Goal: Complete application form

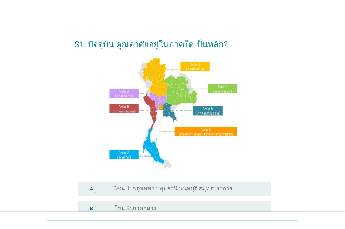
click at [160, 190] on label "โซน 1: กรุงเทพฯ ปทุมธานี นนทบุรี สมุทรปราการ" at bounding box center [173, 188] width 118 height 7
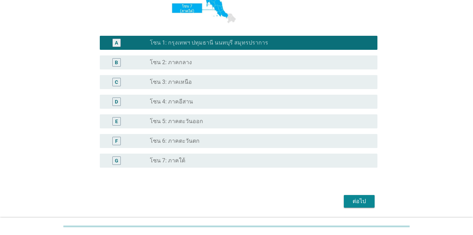
scroll to position [172, 0]
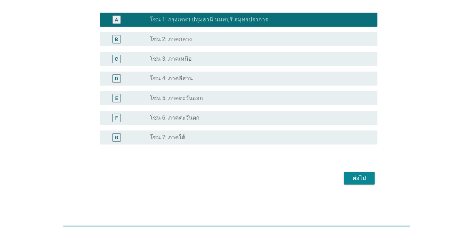
click at [345, 181] on div "ต่อไป" at bounding box center [360, 178] width 20 height 8
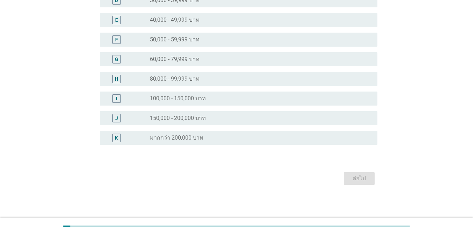
scroll to position [0, 0]
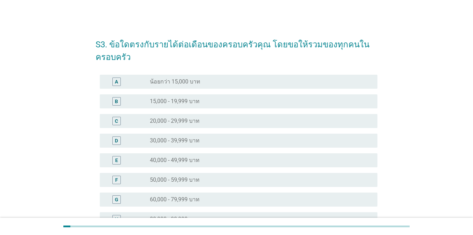
click at [333, 183] on div "radio_button_unchecked 50,000 - 59,999 บาท" at bounding box center [258, 179] width 217 height 7
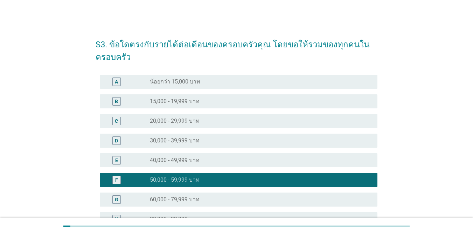
scroll to position [140, 0]
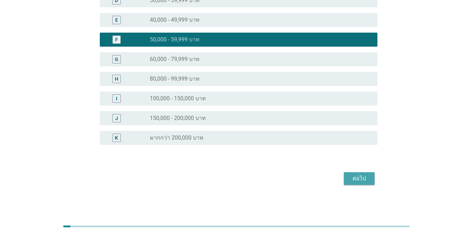
click at [345, 183] on button "ต่อไป" at bounding box center [359, 178] width 31 height 13
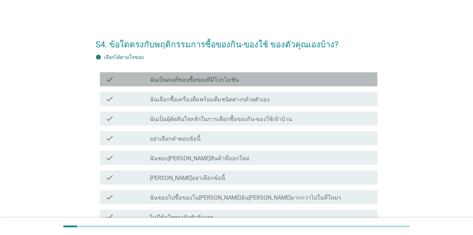
click at [273, 84] on div "check check_box_outline_blank ฉันเป็นคนที่ชอบซื้อของที่มีโปรโมชั่น" at bounding box center [239, 79] width 278 height 14
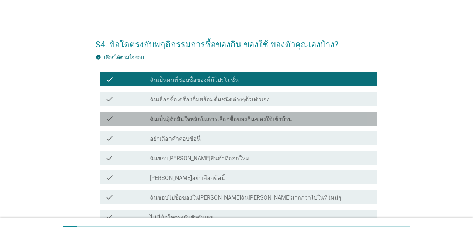
click at [264, 119] on label "ฉันเป็นผุ้ตัดสินใจหลักในการเลือกซื้อของกิน-ของใช้เข้าบ้าน" at bounding box center [221, 119] width 142 height 7
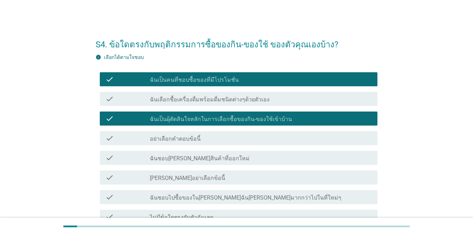
click at [263, 194] on label "ฉันชอบไปซื้อของใน[PERSON_NAME]ฉัน[PERSON_NAME]มากกว่าไปในที่ใหม่ๆ" at bounding box center [246, 197] width 192 height 7
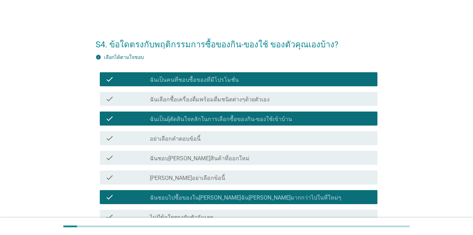
scroll to position [70, 0]
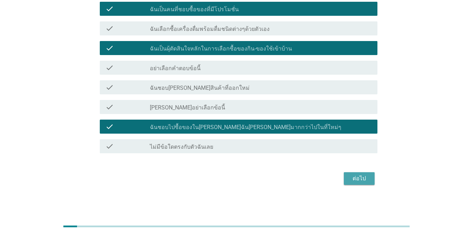
click at [345, 182] on div "ต่อไป" at bounding box center [360, 178] width 20 height 8
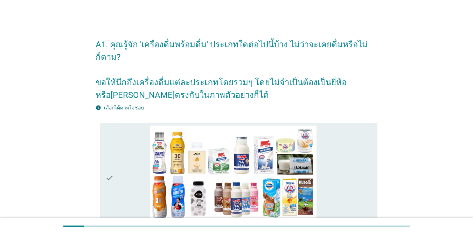
scroll to position [205, 0]
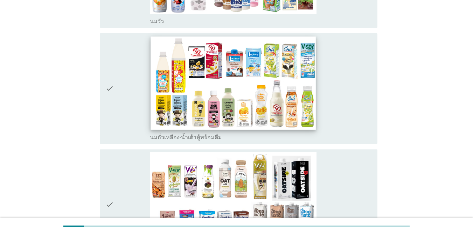
click at [309, 88] on img at bounding box center [233, 82] width 165 height 93
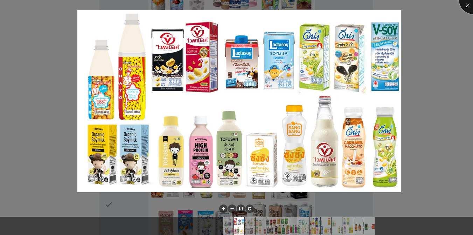
click at [345, 7] on div at bounding box center [473, 0] width 28 height 28
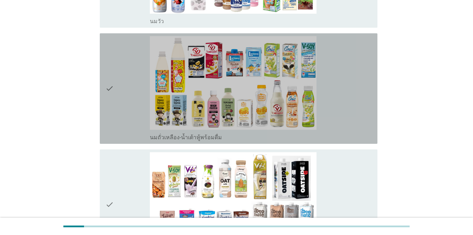
click at [123, 82] on div "check" at bounding box center [127, 88] width 45 height 105
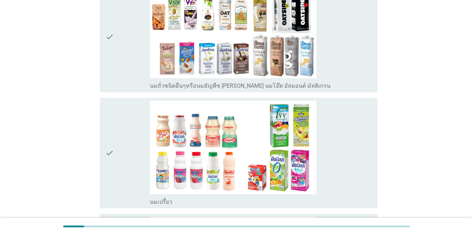
scroll to position [374, 0]
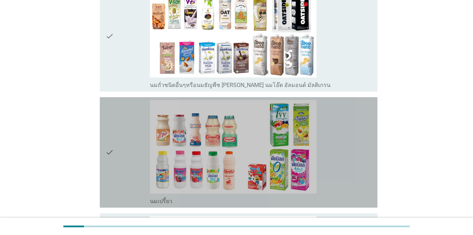
click at [124, 100] on div "check" at bounding box center [127, 152] width 45 height 105
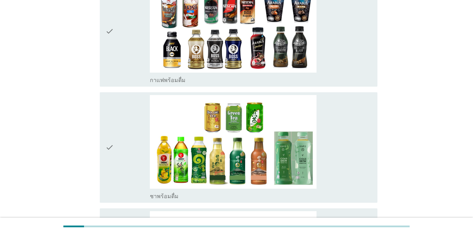
scroll to position [612, 0]
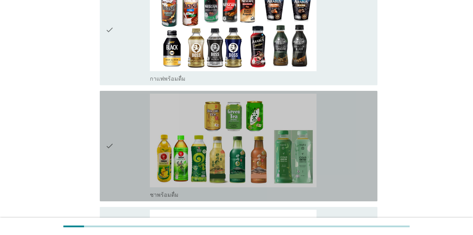
click at [141, 109] on div "check" at bounding box center [127, 146] width 45 height 105
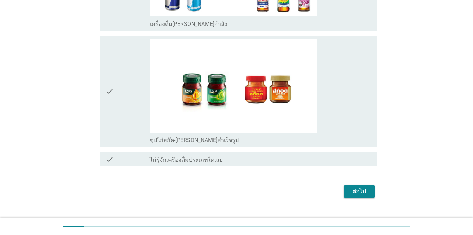
scroll to position [1595, 0]
click at [345, 187] on div "ต่อไป" at bounding box center [360, 191] width 20 height 8
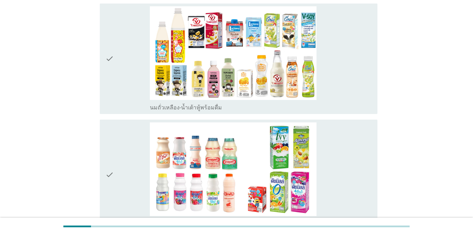
scroll to position [70, 0]
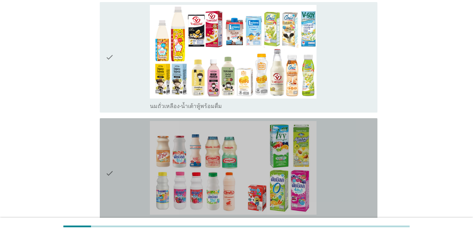
click at [345, 182] on div "check_box_outline_blank นมเปรี้ยว" at bounding box center [261, 173] width 222 height 105
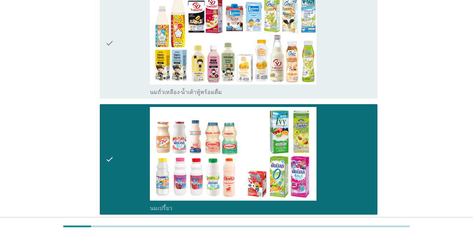
scroll to position [98, 0]
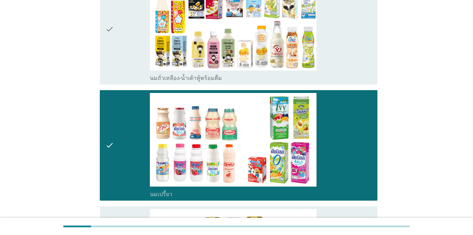
click at [345, 32] on div "check_box_outline_blank นมถั่วเหลือง-น้ำเต้าหู้พร้อมดื่ม" at bounding box center [261, 29] width 222 height 105
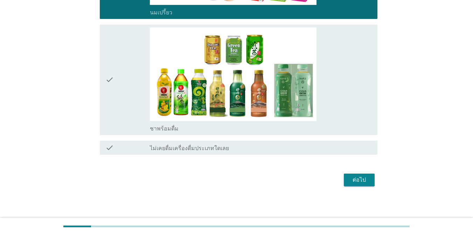
scroll to position [281, 0]
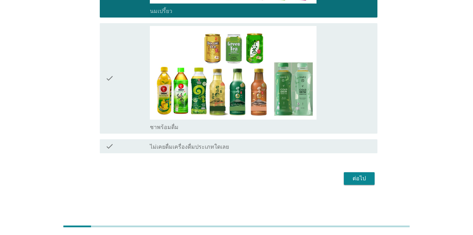
click at [345, 32] on div "check_box_outline_blank ชาพร้อมดื่ม" at bounding box center [261, 78] width 222 height 105
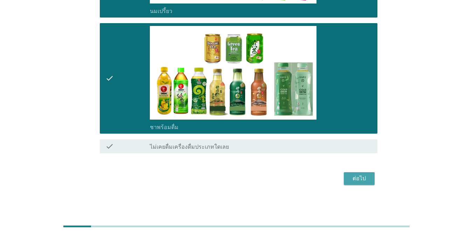
click at [345, 178] on div "ต่อไป" at bounding box center [360, 178] width 20 height 8
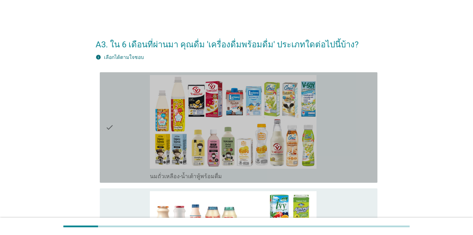
click at [345, 178] on div "check_box_outline_blank นมถั่วเหลือง-น้ำเต้าหู้พร้อมดื่ม" at bounding box center [261, 175] width 222 height 8
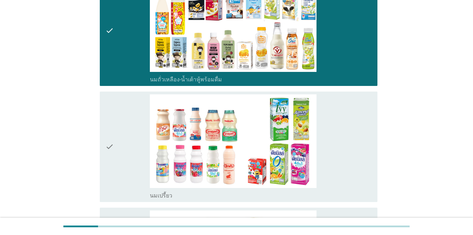
scroll to position [98, 0]
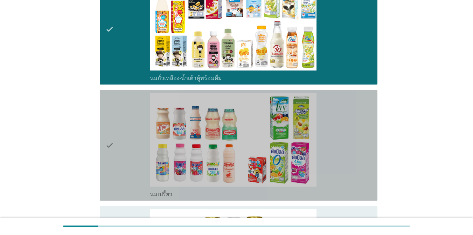
click at [345, 178] on div "check_box_outline_blank นมเปรี้ยว" at bounding box center [261, 145] width 222 height 105
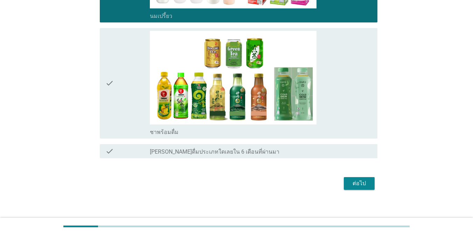
scroll to position [280, 0]
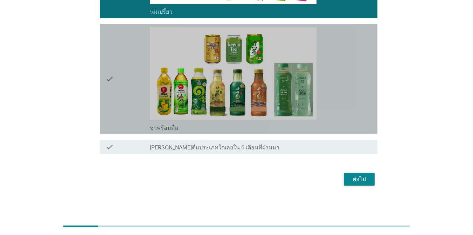
click at [345, 85] on div "check_box_outline_blank ชาพร้อมดื่ม" at bounding box center [261, 79] width 222 height 105
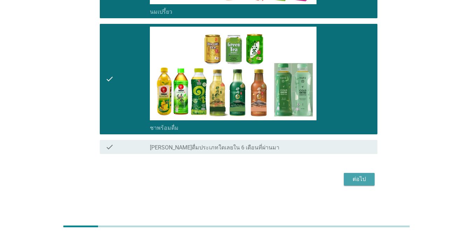
click at [345, 182] on div "ต่อไป" at bounding box center [360, 179] width 20 height 8
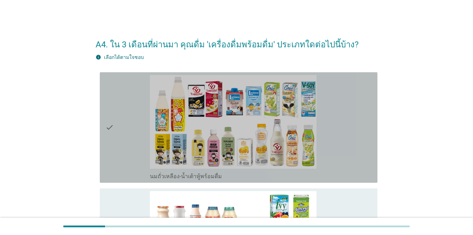
click at [345, 182] on div "check check_box_outline_blank นมถั่วเหลือง-น้ำเต้าหู้พร้อมดื่ม" at bounding box center [239, 127] width 278 height 110
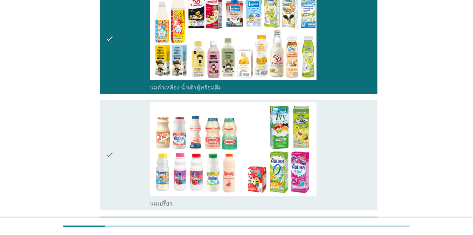
scroll to position [126, 0]
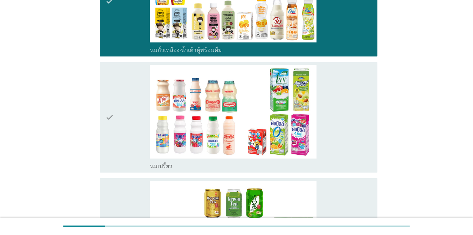
click at [345, 179] on div "check check_box_outline_blank ชาพร้อมดื่ม" at bounding box center [239, 233] width 278 height 110
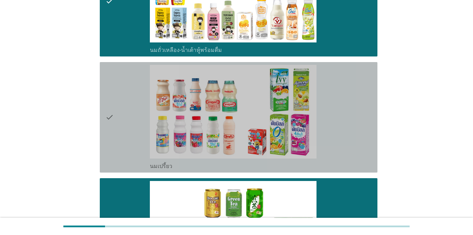
click at [345, 142] on div "check_box_outline_blank นมเปรี้ยว" at bounding box center [261, 117] width 222 height 105
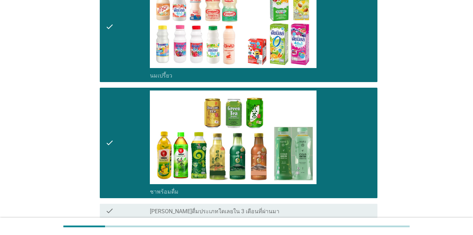
scroll to position [281, 0]
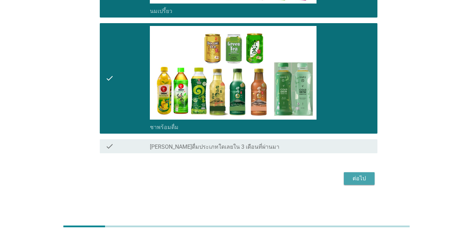
click at [345, 182] on div "ต่อไป" at bounding box center [360, 178] width 20 height 8
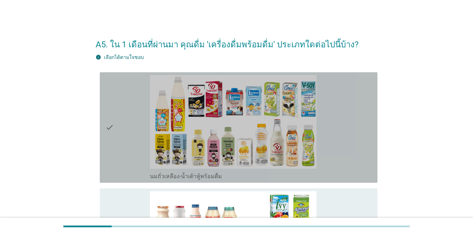
click at [345, 182] on div "check check_box_outline_blank นมถั่วเหลือง-น้ำเต้าหู้พร้อมดื่ม" at bounding box center [239, 127] width 278 height 110
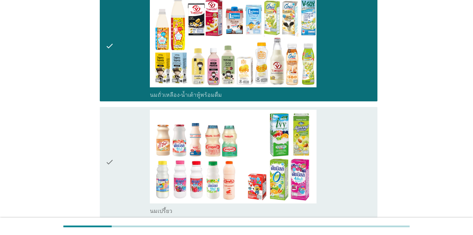
scroll to position [84, 0]
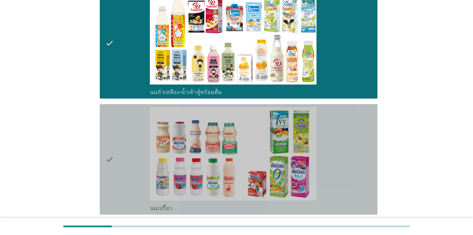
click at [345, 182] on div "check_box_outline_blank นมเปรี้ยว" at bounding box center [261, 159] width 222 height 105
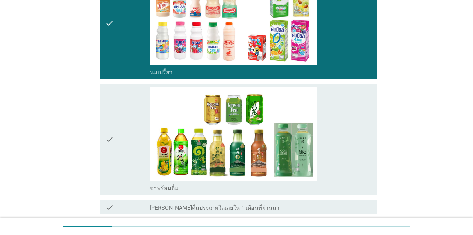
scroll to position [224, 0]
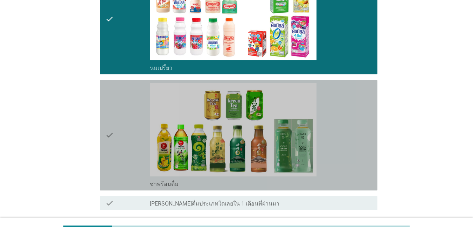
click at [345, 182] on div "check_box_outline_blank ชาพร้อมดื่ม" at bounding box center [261, 183] width 222 height 8
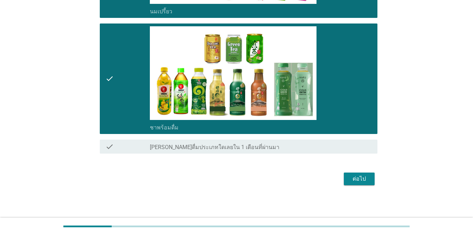
scroll to position [281, 0]
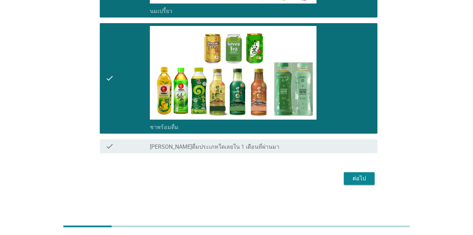
click at [345, 180] on div "ต่อไป" at bounding box center [360, 178] width 20 height 8
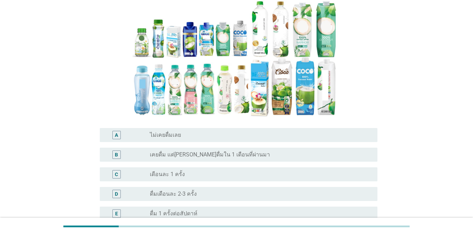
scroll to position [154, 0]
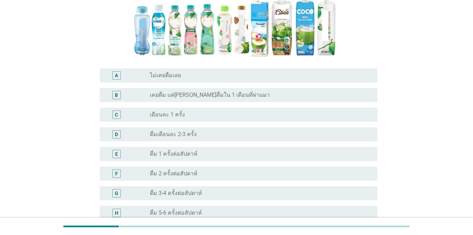
click at [345, 119] on div "C radio_button_unchecked เดือนละ 1 ครั้ง" at bounding box center [239, 115] width 278 height 14
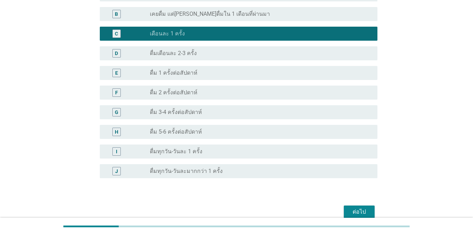
scroll to position [269, 0]
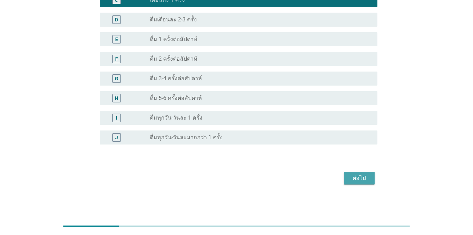
click at [345, 179] on div "ต่อไป" at bounding box center [360, 178] width 20 height 8
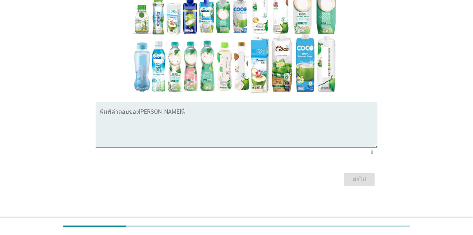
scroll to position [170, 0]
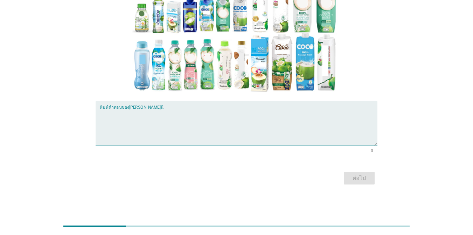
click at [271, 114] on textarea "พิมพ์คำตอบของคุณ ที่นี่" at bounding box center [239, 127] width 278 height 37
type textarea "ฒ"
type textarea "[PERSON_NAME]"
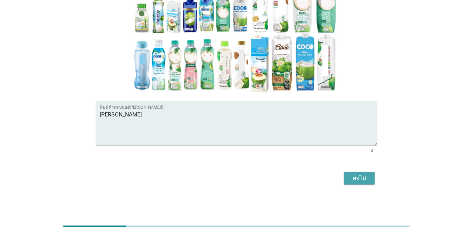
click at [345, 181] on button "ต่อไป" at bounding box center [359, 178] width 31 height 13
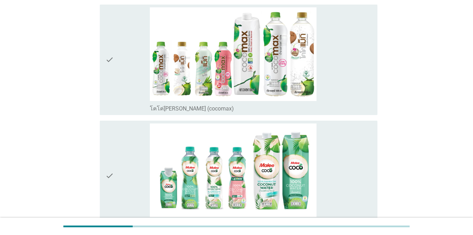
scroll to position [1009, 0]
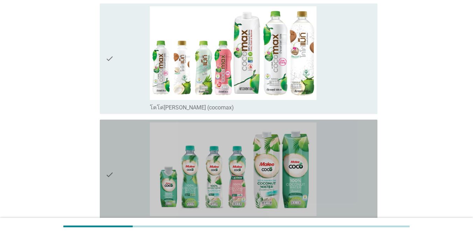
click at [345, 181] on div "check_box_outline_blank [PERSON_NAME] (Malee coco)" at bounding box center [261, 174] width 222 height 105
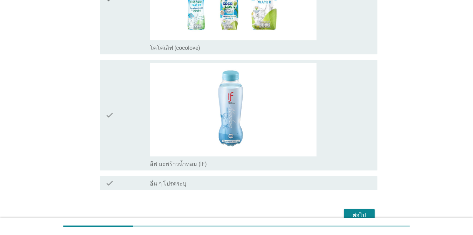
scroll to position [1454, 0]
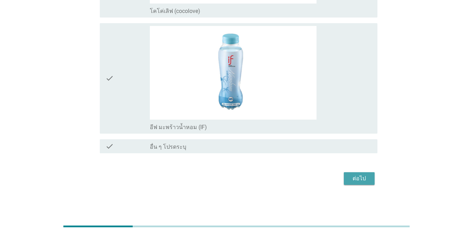
click at [345, 181] on button "ต่อไป" at bounding box center [359, 178] width 31 height 13
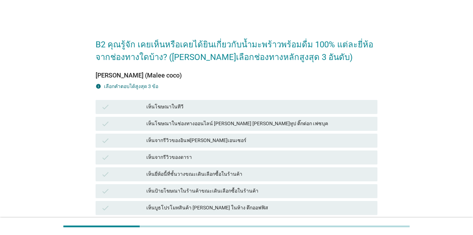
click at [284, 159] on div "เห็นจากรีวิวของดารา" at bounding box center [259, 157] width 226 height 8
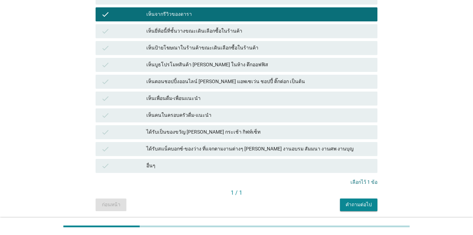
scroll to position [167, 0]
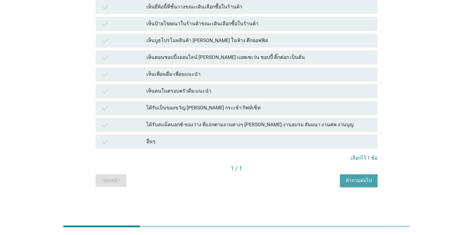
click at [345, 179] on div "คำถามต่อไป" at bounding box center [359, 180] width 26 height 7
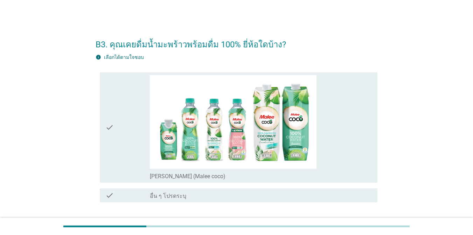
click at [345, 130] on div "check_box_outline_blank [PERSON_NAME] (Malee coco)" at bounding box center [261, 127] width 222 height 105
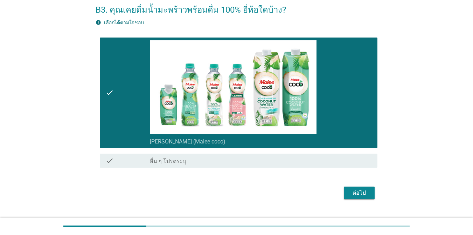
scroll to position [49, 0]
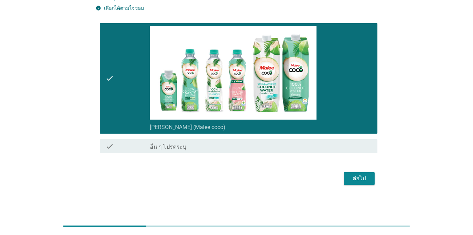
click at [345, 175] on div "ต่อไป" at bounding box center [360, 178] width 20 height 8
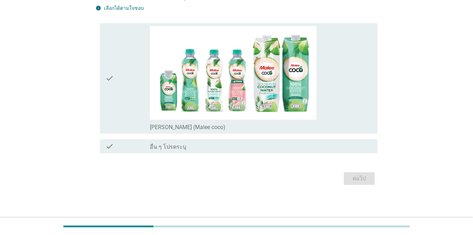
scroll to position [0, 0]
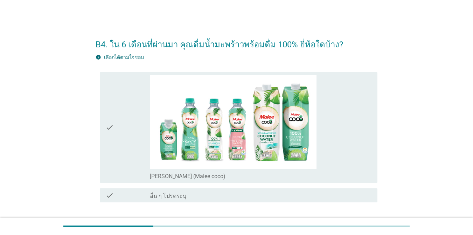
click at [345, 175] on div "check_box_outline_blank [PERSON_NAME] (Malee coco)" at bounding box center [261, 175] width 222 height 8
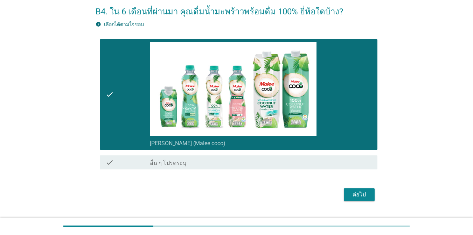
scroll to position [49, 0]
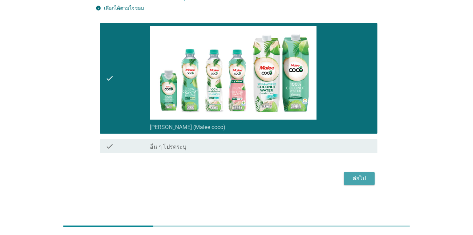
click at [345, 175] on div "ต่อไป" at bounding box center [360, 178] width 20 height 8
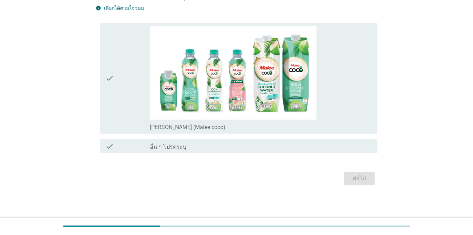
scroll to position [0, 0]
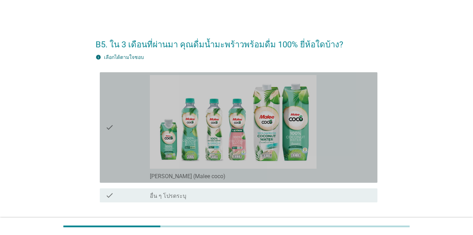
click at [345, 148] on div "check_box_outline_blank [PERSON_NAME] (Malee coco)" at bounding box center [261, 127] width 222 height 105
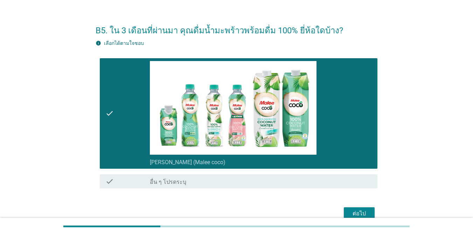
scroll to position [49, 0]
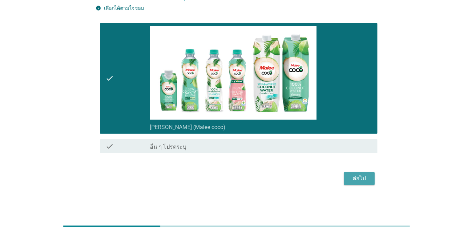
click at [345, 172] on button "ต่อไป" at bounding box center [359, 178] width 31 height 13
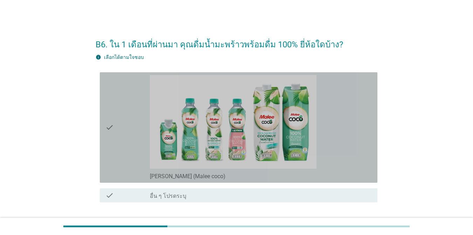
click at [345, 161] on div "check_box_outline_blank [PERSON_NAME] (Malee coco)" at bounding box center [261, 127] width 222 height 105
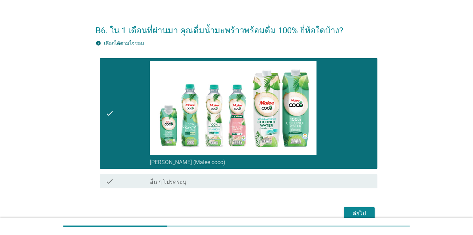
scroll to position [49, 0]
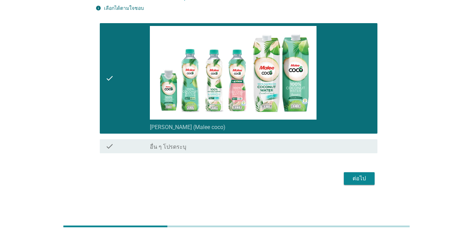
click at [345, 182] on div "ต่อไป" at bounding box center [360, 178] width 20 height 8
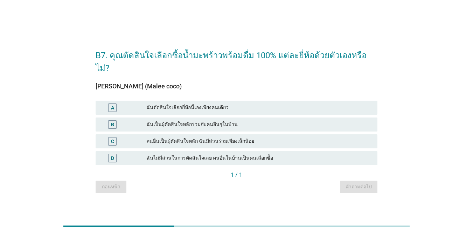
click at [345, 103] on div "ฉันตัดสินใจเลือกยี่ห้อนี้เองเพียงคนเดียว" at bounding box center [259, 107] width 226 height 8
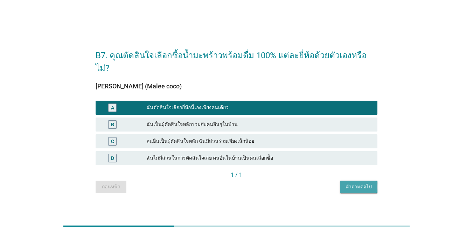
click at [345, 183] on div "คำถามต่อไป" at bounding box center [359, 186] width 26 height 7
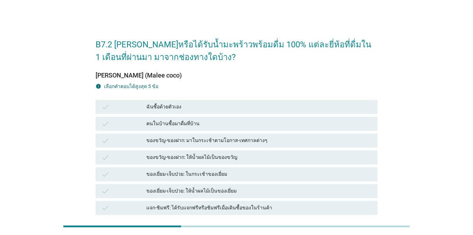
click at [331, 130] on div "check คนในบ้านซื้อมาดื่มที่บ้าน" at bounding box center [237, 124] width 282 height 14
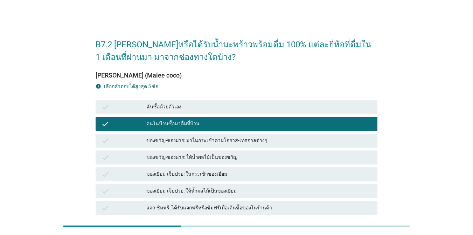
click at [331, 115] on div "check คนในบ้านซื้อมาดื่มที่บ้าน" at bounding box center [236, 123] width 285 height 17
click at [331, 108] on div "ฉันซื้อด้วยตัวเอง" at bounding box center [259, 107] width 226 height 8
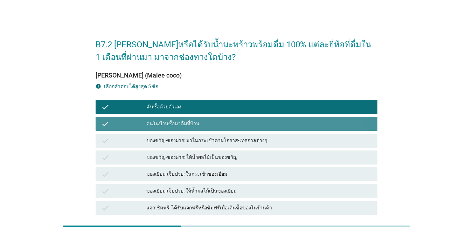
click at [329, 117] on div "check คนในบ้านซื้อมาดื่มที่บ้าน" at bounding box center [237, 124] width 282 height 14
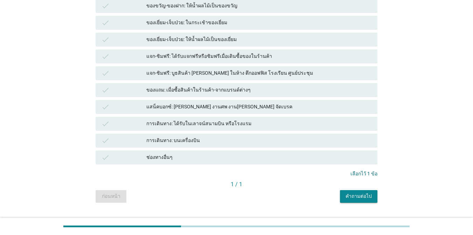
scroll to position [167, 0]
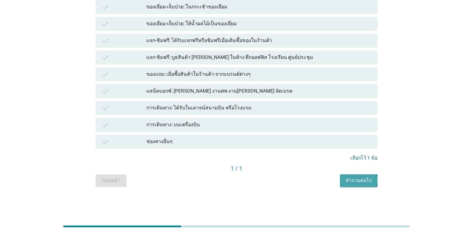
click at [345, 177] on div "คำถามต่อไป" at bounding box center [359, 180] width 26 height 7
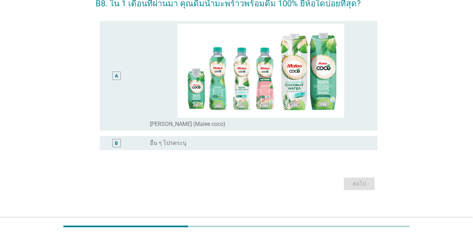
scroll to position [42, 0]
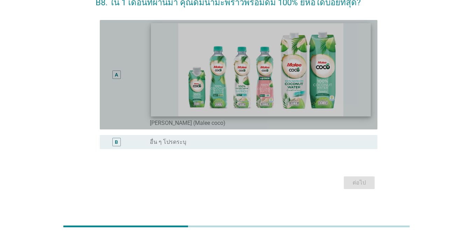
click at [300, 97] on img at bounding box center [261, 69] width 220 height 93
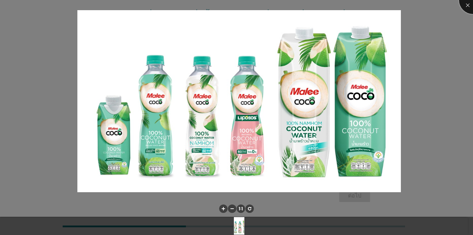
click at [345, 11] on div at bounding box center [473, 0] width 28 height 28
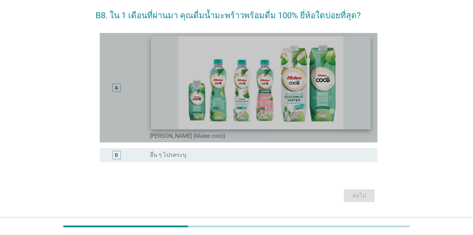
click at [345, 96] on img at bounding box center [261, 82] width 220 height 93
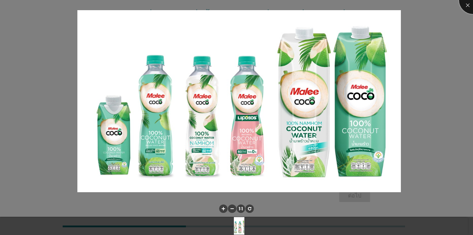
click at [345, 5] on div at bounding box center [473, 0] width 28 height 28
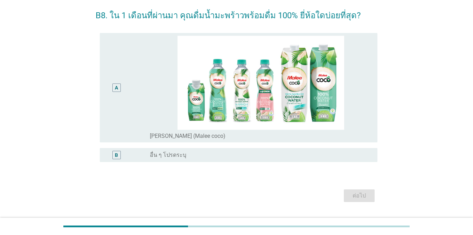
click at [117, 84] on div "A" at bounding box center [116, 87] width 3 height 7
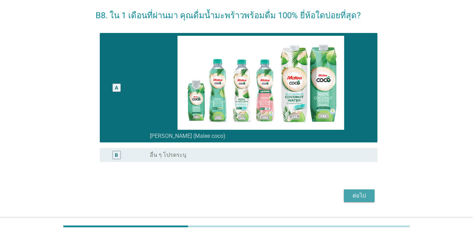
click at [345, 199] on div "ต่อไป" at bounding box center [360, 195] width 20 height 8
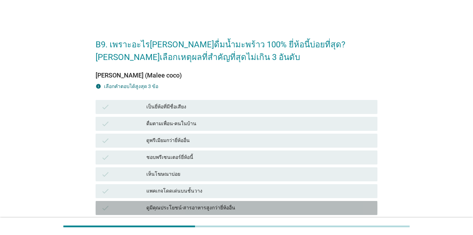
click at [198, 209] on div "ดูมีคุณประโยชน์-สารอาหารสูงกว่ายี่ห้ออื่น" at bounding box center [259, 208] width 226 height 8
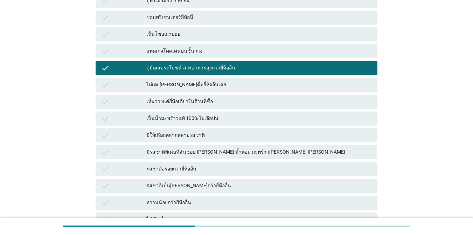
scroll to position [140, 0]
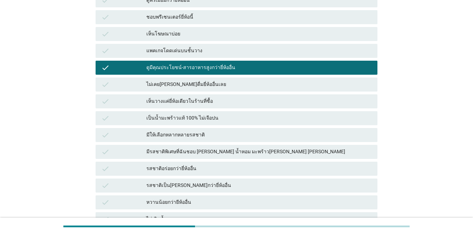
click at [222, 118] on div "เป็นน้ำมะพร้าวแท้ 100% ไม่เจือปน" at bounding box center [259, 118] width 226 height 8
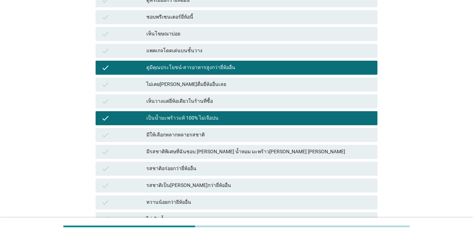
click at [216, 138] on div "มีให้เลือกหลากหลายรสชาติ" at bounding box center [259, 135] width 226 height 8
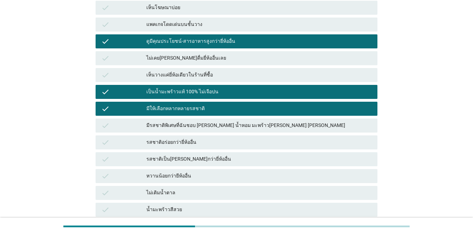
scroll to position [168, 0]
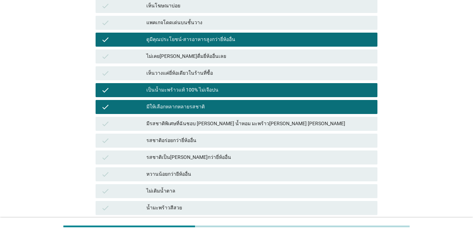
click at [211, 173] on div "หวานน้อยกว่ายีห้ออื่น" at bounding box center [259, 174] width 226 height 8
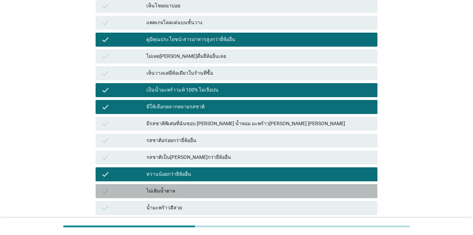
click at [201, 190] on div "ไม่เติมน้ำตาล" at bounding box center [259, 191] width 226 height 8
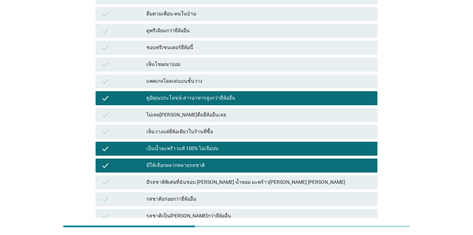
scroll to position [100, 0]
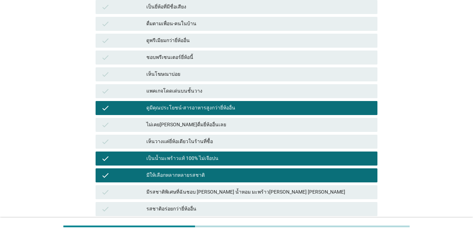
click at [278, 169] on div "check มีให้เลือกหลากหลายรสชาติ" at bounding box center [237, 175] width 282 height 14
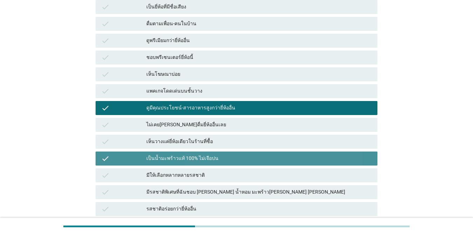
click at [276, 158] on div "เป็นน้ำมะพร้าวแท้ 100% ไม่เจือปน" at bounding box center [259, 158] width 226 height 8
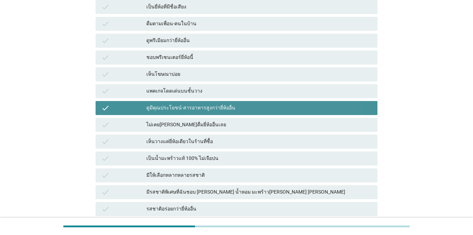
click at [290, 113] on div "check ดูมีคุณประโยชน์-สารอาหารสูงกว่ายี่ห้ออื่น" at bounding box center [237, 108] width 282 height 14
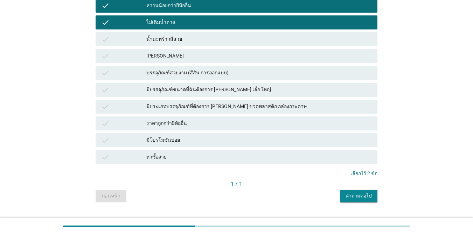
scroll to position [352, 0]
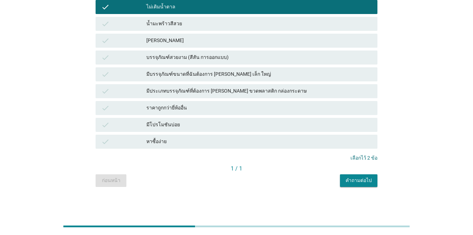
click at [345, 185] on button "คำถามต่อไป" at bounding box center [359, 180] width 38 height 13
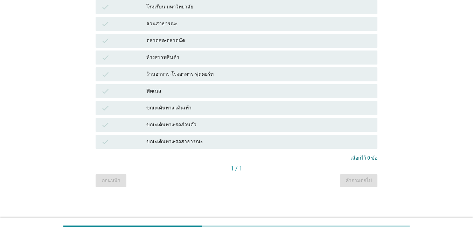
scroll to position [0, 0]
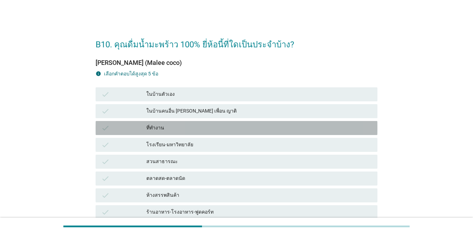
click at [340, 125] on div "ที่ทำงาน" at bounding box center [259, 128] width 226 height 8
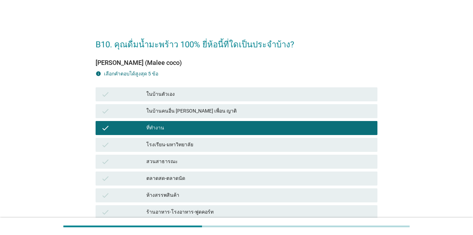
click at [341, 97] on div "ในบ้านตัวเอง" at bounding box center [259, 94] width 226 height 8
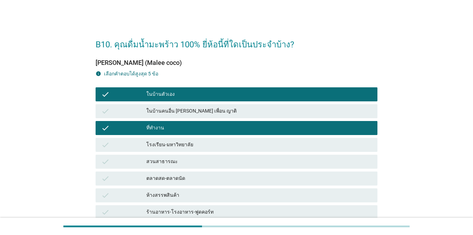
click at [330, 125] on div "ที่ทำงาน" at bounding box center [259, 128] width 226 height 8
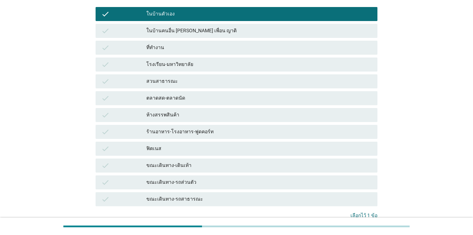
scroll to position [138, 0]
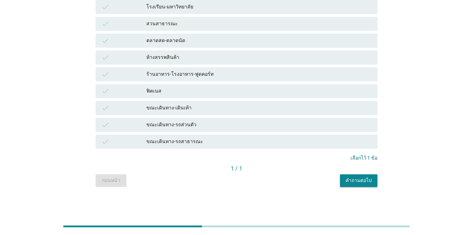
click at [345, 177] on div "คำถามต่อไป" at bounding box center [359, 180] width 26 height 7
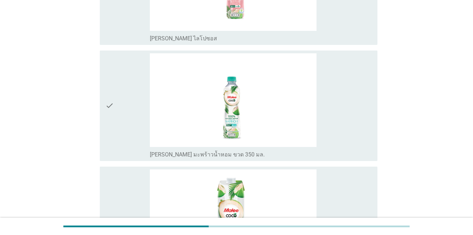
scroll to position [0, 0]
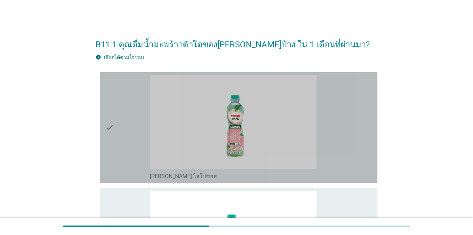
click at [345, 177] on div "check_box_outline_blank [PERSON_NAME] ไลโปซอส" at bounding box center [261, 175] width 222 height 8
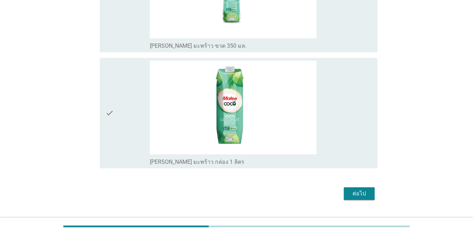
scroll to position [609, 0]
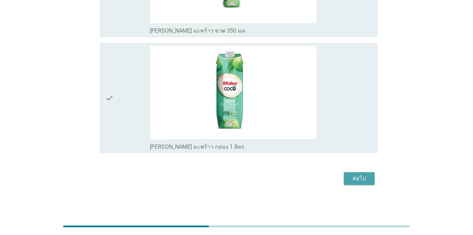
click at [345, 177] on button "ต่อไป" at bounding box center [359, 178] width 31 height 13
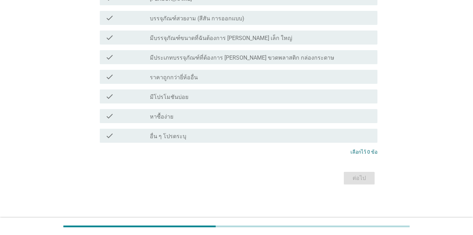
scroll to position [0, 0]
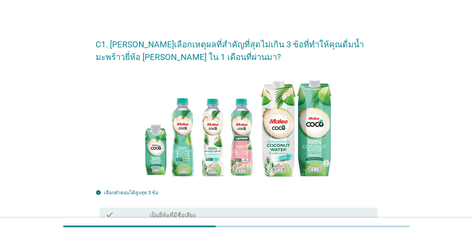
click at [345, 177] on div at bounding box center [237, 127] width 282 height 117
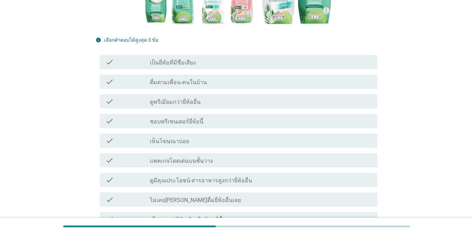
scroll to position [168, 0]
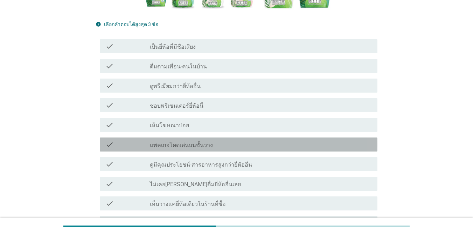
click at [345, 141] on div "check_box_outline_blank แพคเกจโดดเด่นบนชั้นวาง" at bounding box center [261, 144] width 222 height 8
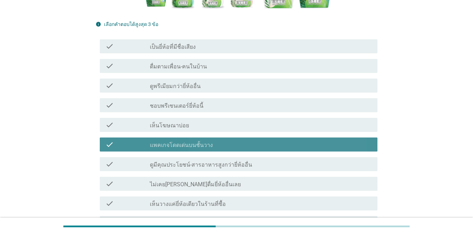
click at [345, 141] on div "check_box_outline_blank แพคเกจโดดเด่นบนชั้นวาง" at bounding box center [261, 144] width 222 height 8
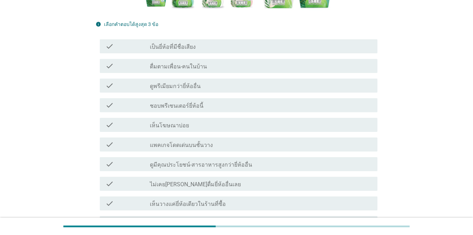
click at [338, 156] on div "check check_box_outline_blank ดูมีคุณประโยชน์-สารอาหารสูงกว่ายี่ห้ออื่น" at bounding box center [237, 164] width 282 height 20
click at [338, 160] on div "check_box_outline_blank ดูมีคุณประโยชน์-สารอาหารสูงกว่ายี่ห้ออื่น" at bounding box center [261, 164] width 222 height 8
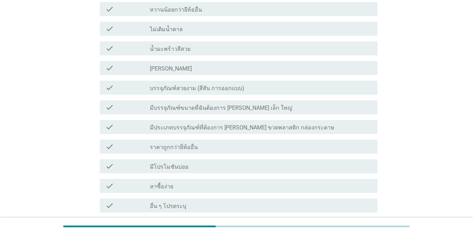
scroll to position [550, 0]
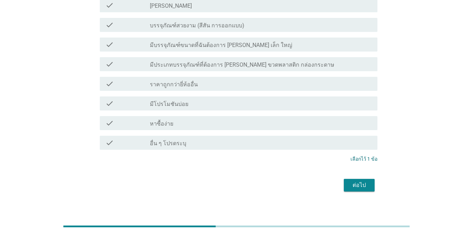
click at [345, 179] on button "ต่อไป" at bounding box center [359, 185] width 31 height 13
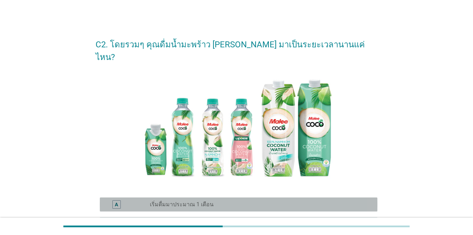
click at [333, 200] on div "radio_button_unchecked เริ่มดื่มมาประมาณ 1 เดือน" at bounding box center [261, 204] width 222 height 8
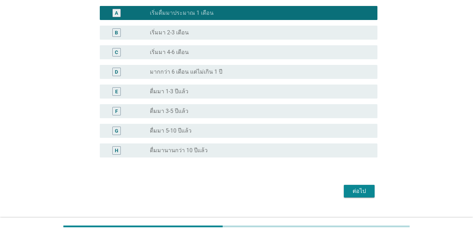
scroll to position [192, 0]
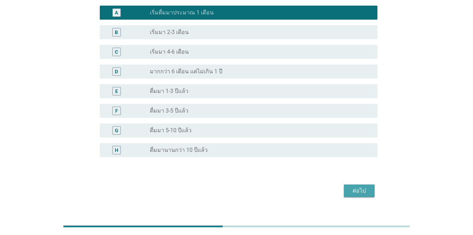
click at [345, 184] on button "ต่อไป" at bounding box center [359, 190] width 31 height 13
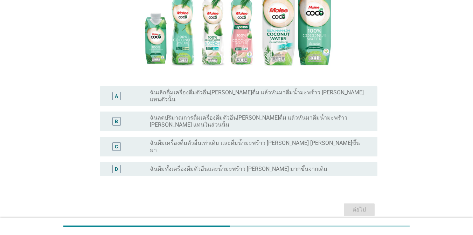
scroll to position [138, 0]
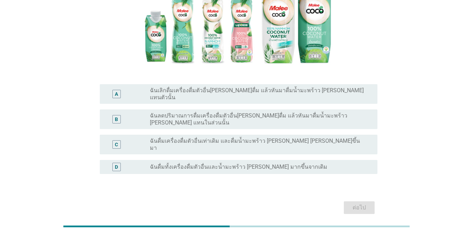
click at [335, 132] on div "C radio_button_unchecked ฉันดื่มเครื่องดื่มตัวอื่นเท่าเดิม และดื่มน้ำมะพร้าว [P…" at bounding box center [237, 144] width 282 height 25
click at [333, 137] on div "radio_button_unchecked ฉันดื่มเครื่องดื่มตัวอื่นเท่าเดิม และดื่มน้ำมะพร้าว [PER…" at bounding box center [258, 144] width 217 height 14
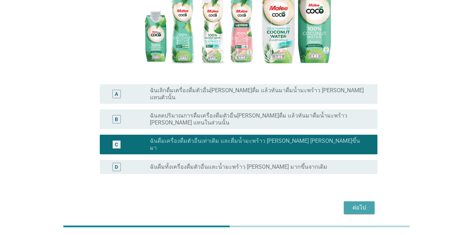
click at [345, 203] on div "ต่อไป" at bounding box center [360, 207] width 20 height 8
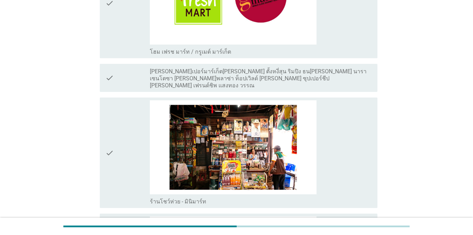
scroll to position [1360, 0]
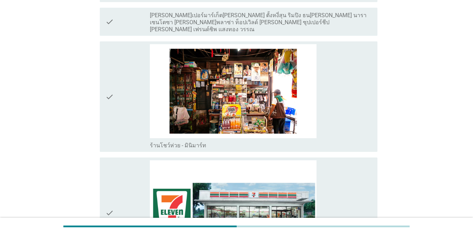
click at [345, 86] on div "check_box_outline_blank ร้านโชว์ห่วย - มินิมาร์ท" at bounding box center [261, 96] width 222 height 105
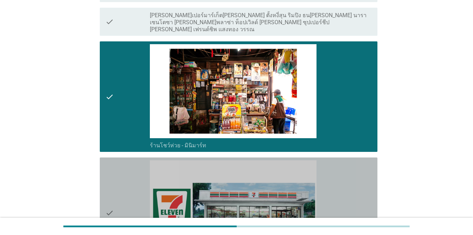
click at [345, 179] on div "check_box_outline_blank เซเว่น-[PERSON_NAME] (7-11) - ซื้อหน้าร้าน" at bounding box center [261, 212] width 222 height 105
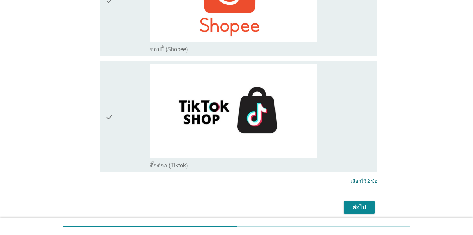
scroll to position [2174, 0]
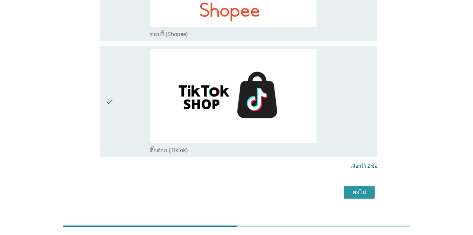
click at [345, 186] on button "ต่อไป" at bounding box center [359, 192] width 31 height 13
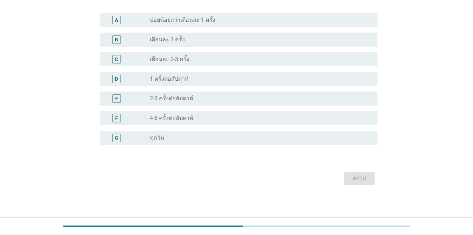
scroll to position [0, 0]
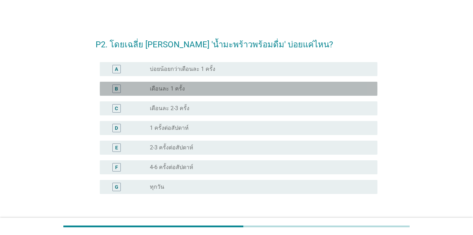
click at [255, 94] on div "B radio_button_unchecked เดือนละ 1 ครั้ง" at bounding box center [239, 89] width 278 height 14
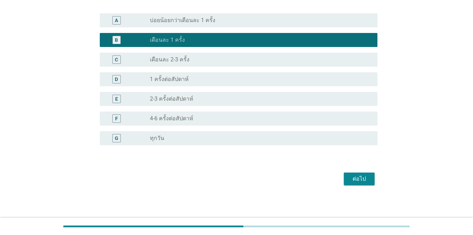
scroll to position [49, 0]
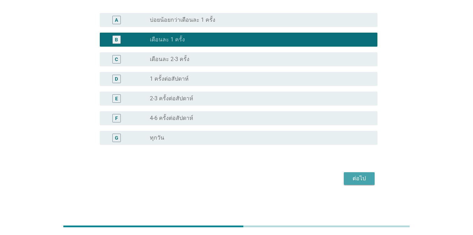
click at [345, 183] on button "ต่อไป" at bounding box center [359, 178] width 31 height 13
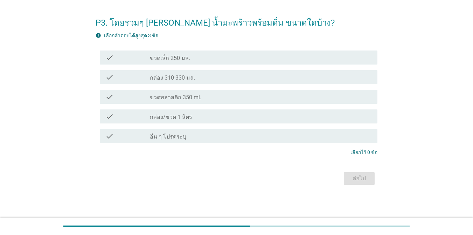
scroll to position [0, 0]
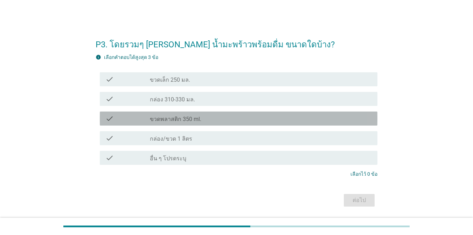
click at [254, 118] on div "check_box_outline_blank ขวดพลาสติก 350 ml." at bounding box center [261, 118] width 222 height 8
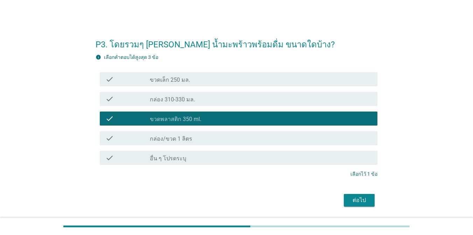
click at [345, 197] on div "ต่อไป" at bounding box center [360, 200] width 20 height 8
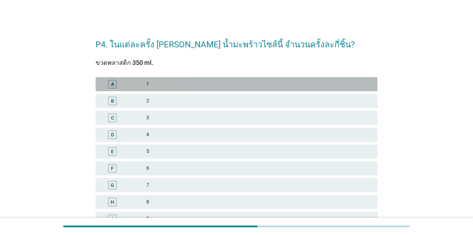
click at [275, 89] on div "A 1" at bounding box center [237, 84] width 282 height 14
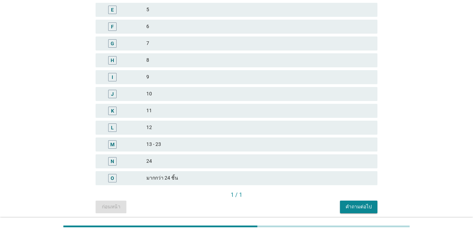
scroll to position [168, 0]
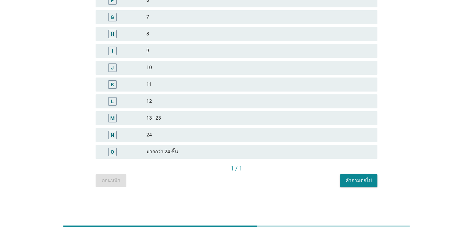
click at [345, 178] on div "คำถามต่อไป" at bounding box center [359, 180] width 26 height 7
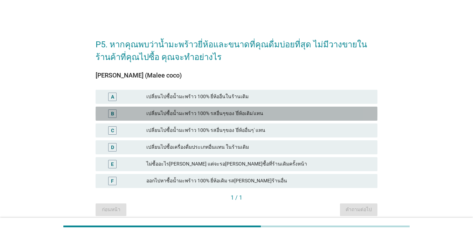
click at [336, 110] on div "เปลี่ยนไปซื้อน้ำมะพร้าว 100% รสอื่นๆของ 'ยี่ห้อเดิม'แทน" at bounding box center [259, 113] width 226 height 8
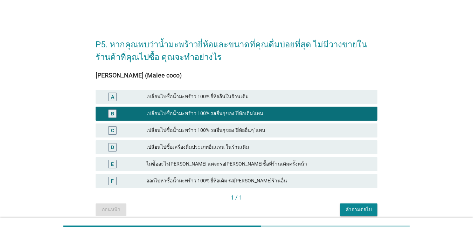
scroll to position [14, 0]
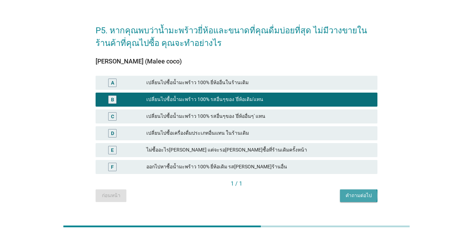
click at [345, 196] on div "คำถามต่อไป" at bounding box center [359, 195] width 26 height 7
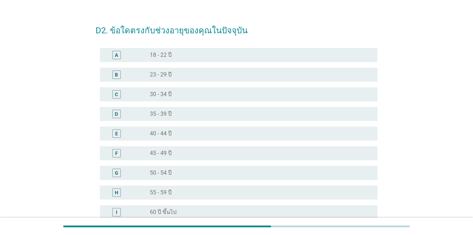
scroll to position [0, 0]
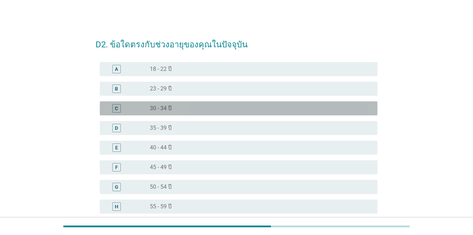
click at [293, 103] on div "C radio_button_unchecked 30 - 34 ปี" at bounding box center [239, 108] width 278 height 14
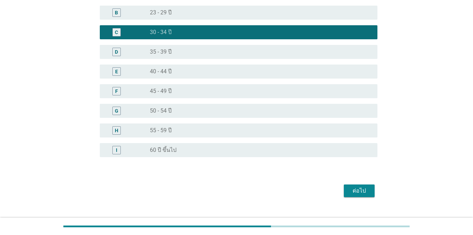
scroll to position [88, 0]
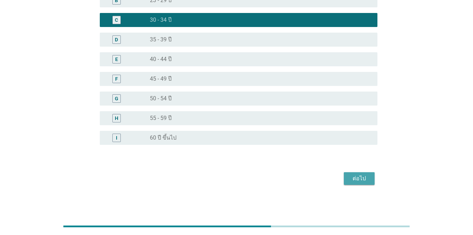
click at [345, 181] on button "ต่อไป" at bounding box center [359, 178] width 31 height 13
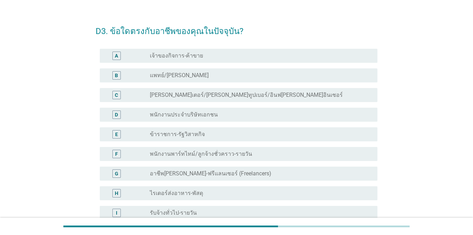
scroll to position [14, 0]
click at [296, 116] on div "radio_button_unchecked พนักงานประจำบริษัทเอกชน" at bounding box center [258, 113] width 217 height 7
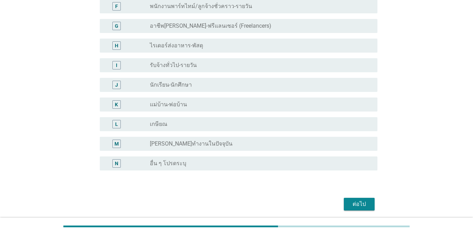
scroll to position [186, 0]
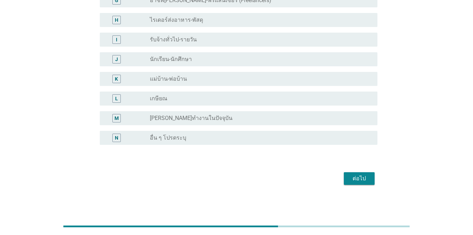
click at [345, 185] on div "ต่อไป" at bounding box center [237, 178] width 282 height 17
click at [345, 178] on div "ต่อไป" at bounding box center [360, 178] width 20 height 8
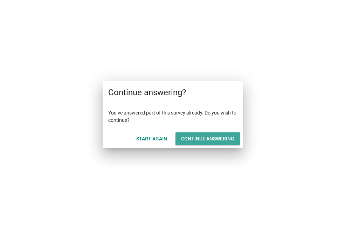
click at [194, 139] on div "Continue answering" at bounding box center [207, 138] width 53 height 7
